Goal: Task Accomplishment & Management: Complete application form

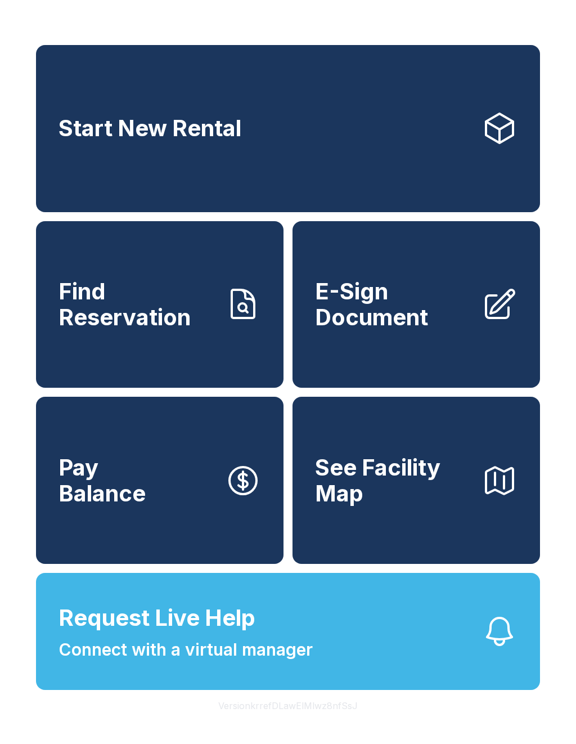
click at [429, 365] on link "E-Sign Document" at bounding box center [417, 304] width 248 height 167
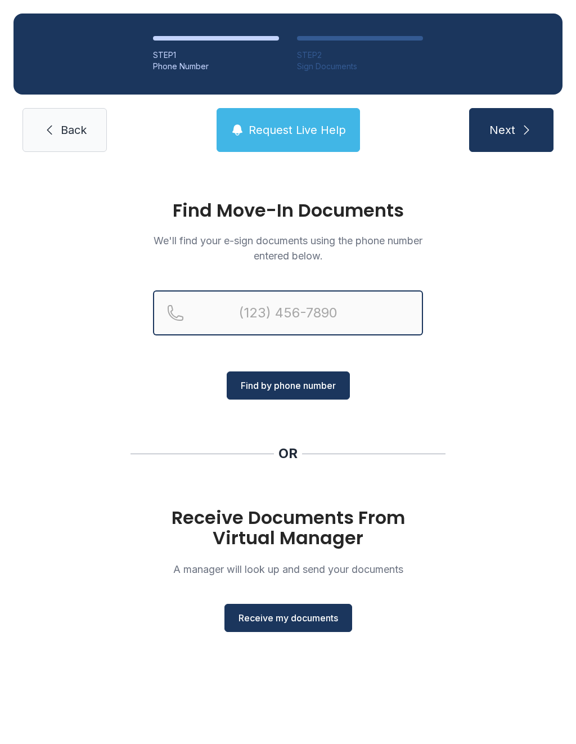
click at [370, 307] on input "Reservation phone number" at bounding box center [288, 312] width 270 height 45
type input "[PHONE_NUMBER]"
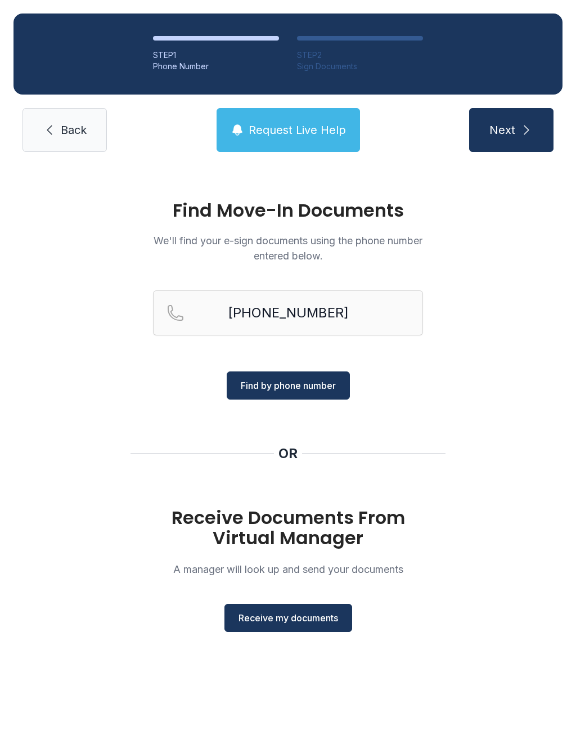
click at [314, 383] on span "Find by phone number" at bounding box center [288, 386] width 95 height 14
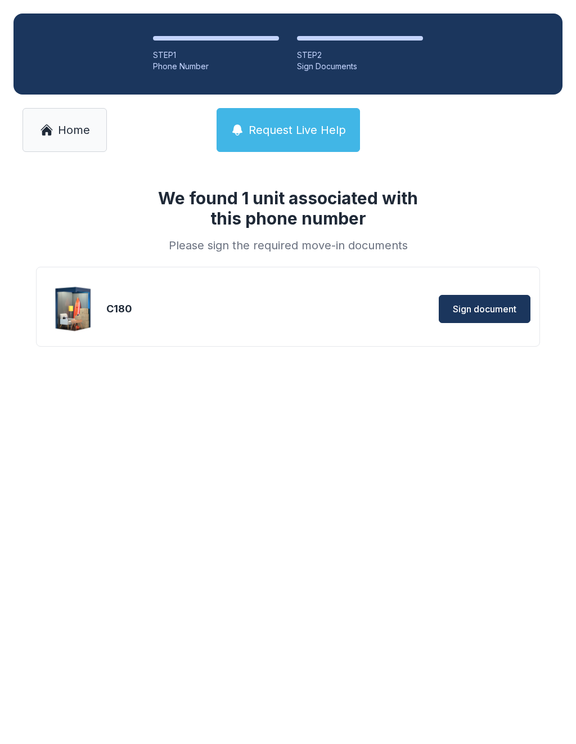
click at [493, 316] on button "Sign document" at bounding box center [485, 309] width 92 height 28
click at [496, 302] on span "Sign document" at bounding box center [485, 309] width 64 height 14
click at [306, 140] on button "Request Live Help" at bounding box center [288, 130] width 143 height 44
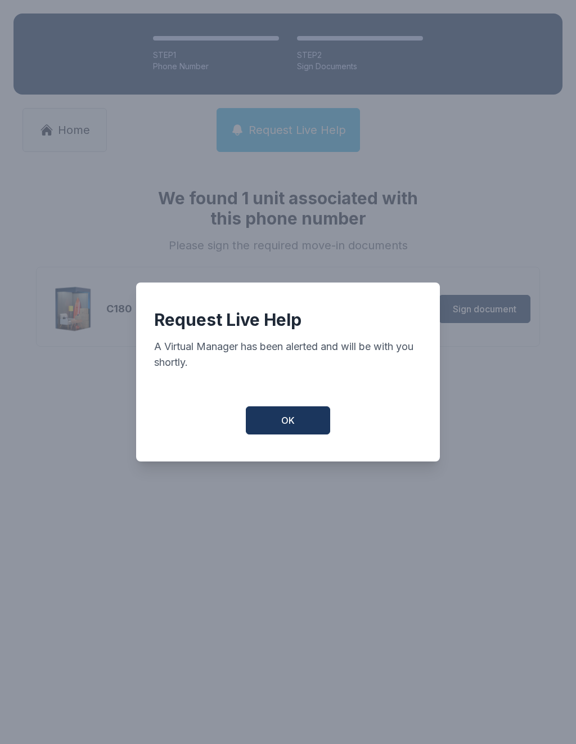
click at [311, 430] on button "OK" at bounding box center [288, 420] width 84 height 28
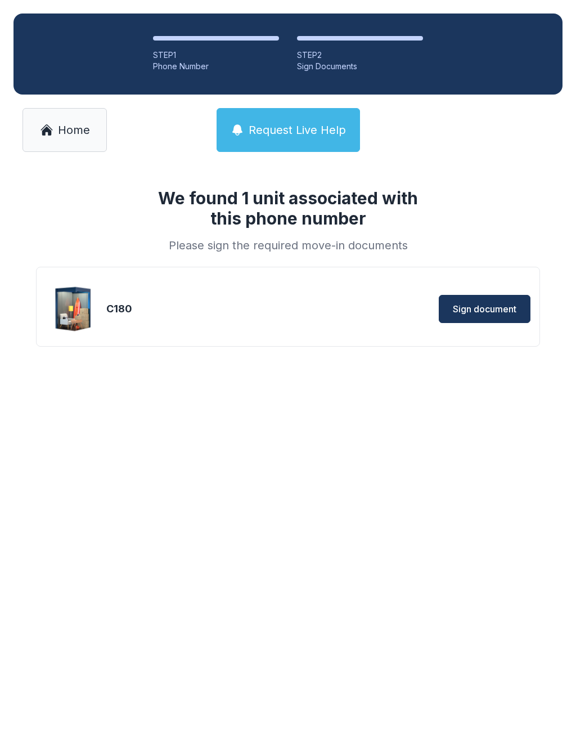
click at [342, 469] on main "We found 1 unit associated with this phone number Please sign the required move…" at bounding box center [288, 454] width 576 height 578
click at [493, 316] on button "Sign document" at bounding box center [485, 309] width 92 height 28
click at [71, 132] on span "Home" at bounding box center [74, 130] width 32 height 16
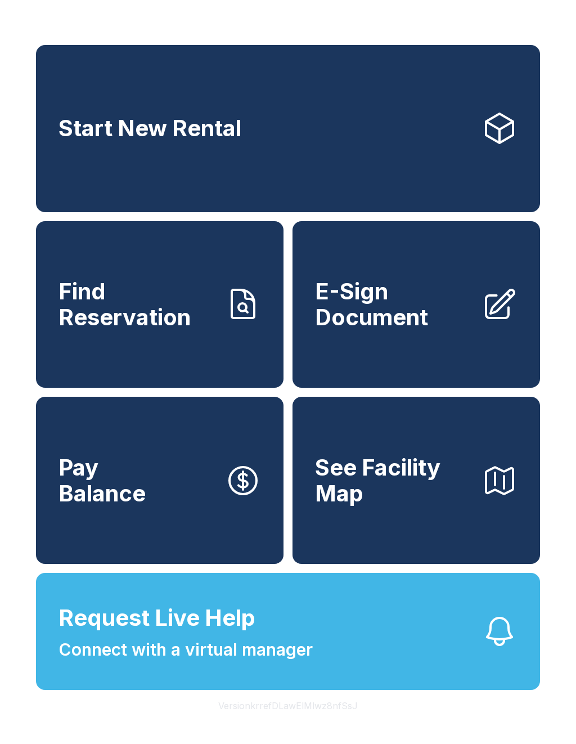
click at [443, 506] on span "See Facility Map" at bounding box center [394, 480] width 158 height 51
click at [440, 501] on span "See Facility Map" at bounding box center [394, 480] width 158 height 51
click at [555, 9] on div "Start New Rental Find Reservation E-Sign Document Pay Balance See Facility Map …" at bounding box center [288, 372] width 576 height 744
click at [232, 372] on link "Find Reservation" at bounding box center [160, 304] width 248 height 167
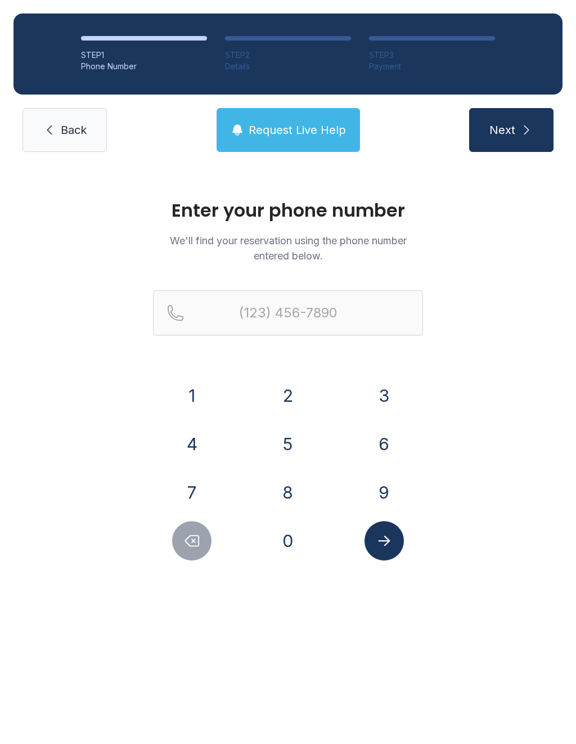
click at [297, 488] on button "8" at bounding box center [287, 492] width 39 height 39
click at [204, 453] on button "4" at bounding box center [191, 443] width 39 height 39
click at [395, 393] on button "3" at bounding box center [384, 395] width 39 height 39
click at [200, 501] on button "7" at bounding box center [191, 492] width 39 height 39
click at [295, 454] on button "5" at bounding box center [287, 443] width 39 height 39
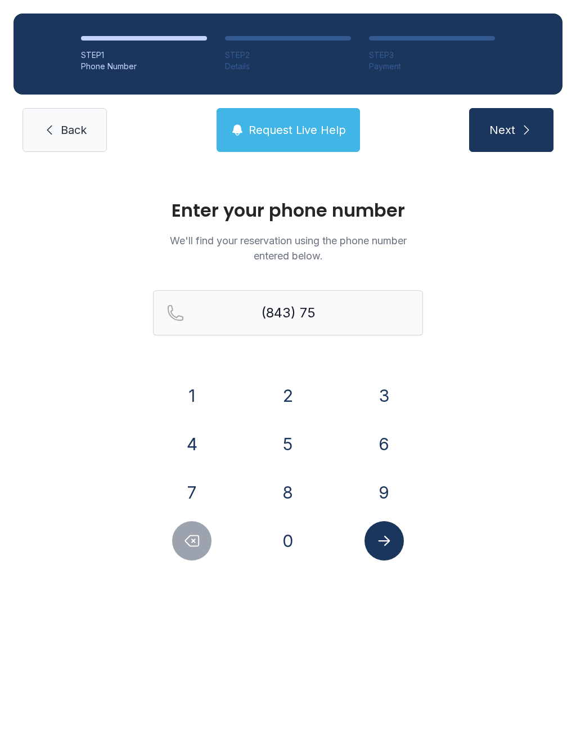
click at [203, 451] on button "4" at bounding box center [191, 443] width 39 height 39
click at [281, 552] on button "0" at bounding box center [287, 540] width 39 height 39
click at [290, 439] on button "5" at bounding box center [287, 443] width 39 height 39
click at [394, 389] on button "3" at bounding box center [384, 395] width 39 height 39
click at [295, 492] on button "8" at bounding box center [287, 492] width 39 height 39
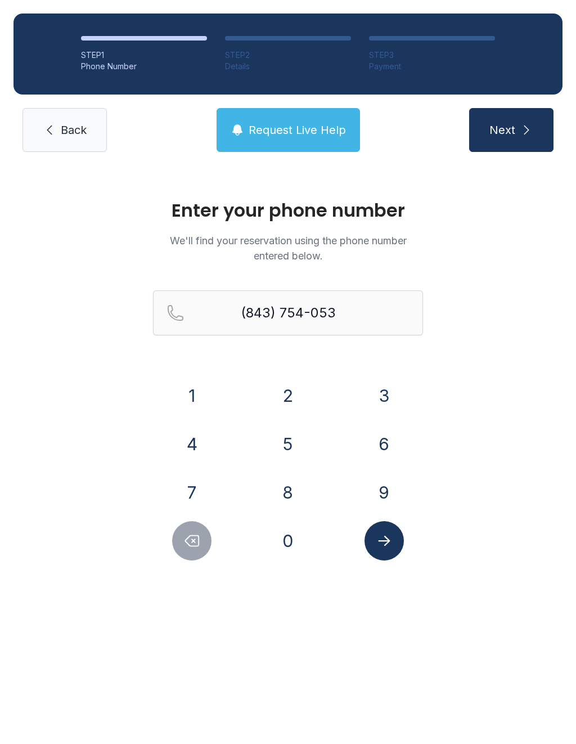
type input "[PHONE_NUMBER]"
click at [379, 527] on button "Submit lookup form" at bounding box center [384, 540] width 39 height 39
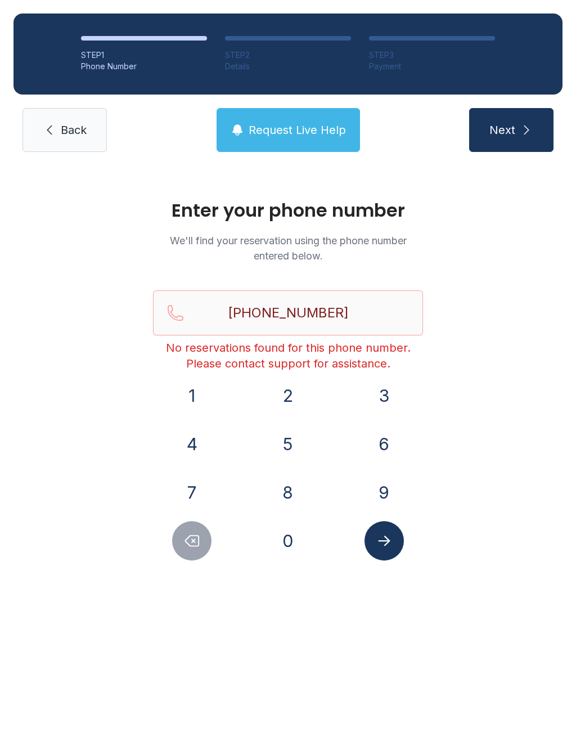
click at [79, 124] on span "Back" at bounding box center [74, 130] width 26 height 16
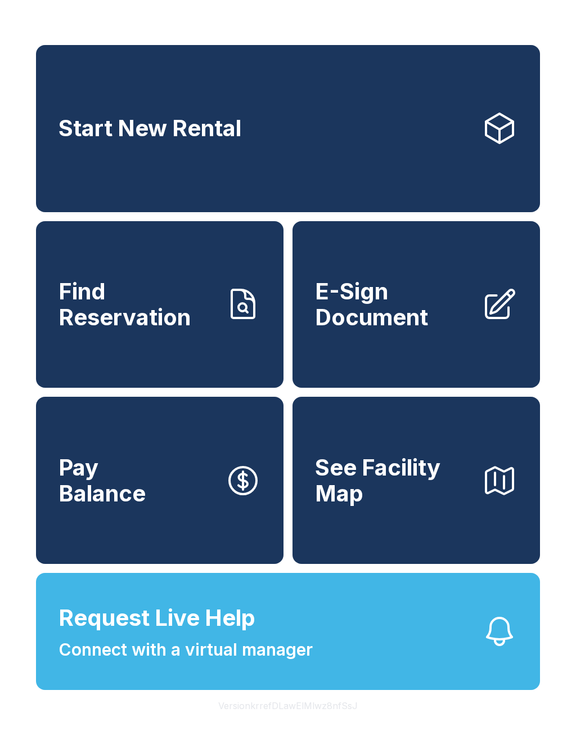
click at [440, 680] on button "Request Live Help Connect with a virtual manager" at bounding box center [288, 631] width 504 height 117
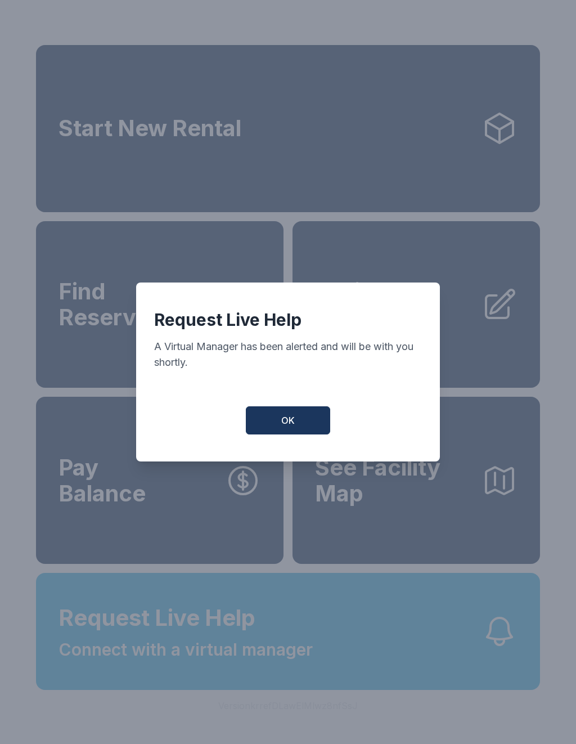
click at [275, 422] on button "OK" at bounding box center [288, 420] width 84 height 28
